Goal: Transaction & Acquisition: Obtain resource

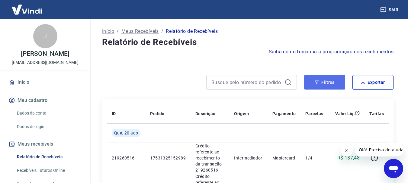
click at [318, 85] on button "Filtros" at bounding box center [324, 82] width 41 height 15
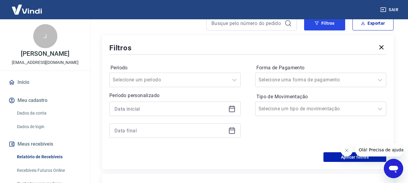
scroll to position [60, 0]
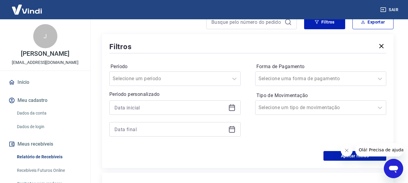
click at [232, 105] on icon at bounding box center [231, 107] width 7 height 7
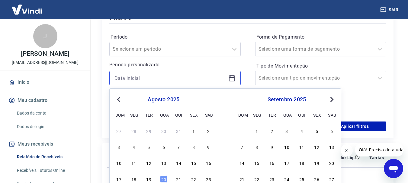
scroll to position [121, 0]
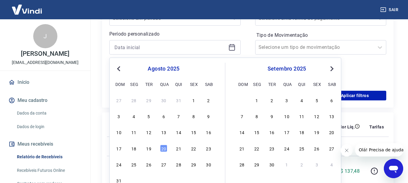
click at [138, 147] on div "17 18 19 20 21 22 23" at bounding box center [164, 148] width 98 height 9
click at [135, 149] on div "18" at bounding box center [133, 148] width 7 height 7
type input "[DATE]"
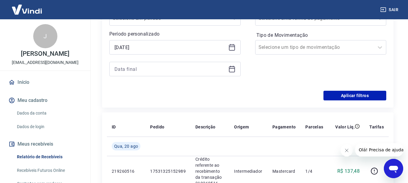
click at [232, 71] on icon at bounding box center [231, 69] width 7 height 7
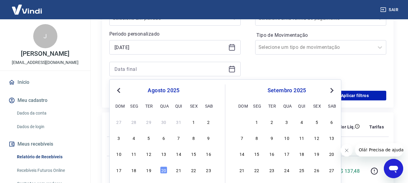
click at [153, 169] on div "17 18 19 20 21 22 23" at bounding box center [164, 170] width 98 height 9
click at [149, 171] on div "19" at bounding box center [148, 170] width 7 height 7
type input "[DATE]"
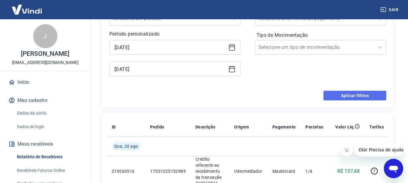
click at [363, 95] on button "Aplicar filtros" at bounding box center [355, 96] width 63 height 10
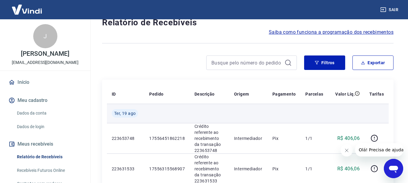
scroll to position [30, 0]
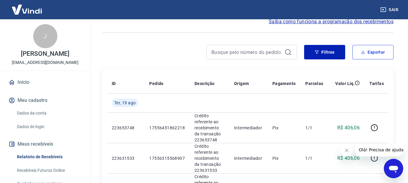
drag, startPoint x: 386, startPoint y: 50, endPoint x: 360, endPoint y: 53, distance: 26.5
click at [386, 50] on button "Exportar" at bounding box center [373, 52] width 41 height 15
type input "[DATE]"
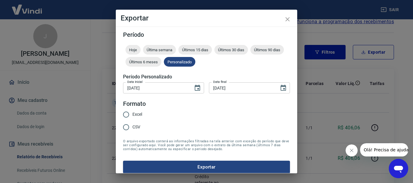
click at [129, 126] on input "CSV" at bounding box center [126, 127] width 13 height 13
radio input "true"
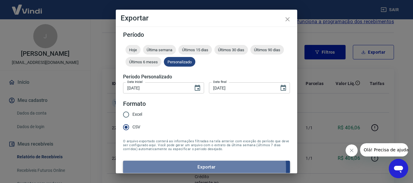
click at [151, 169] on button "Exportar" at bounding box center [206, 167] width 167 height 13
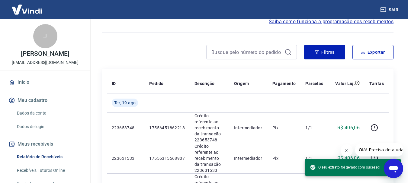
click at [345, 149] on icon "Fechar mensagem da empresa" at bounding box center [346, 150] width 5 height 5
